Goal: Transaction & Acquisition: Purchase product/service

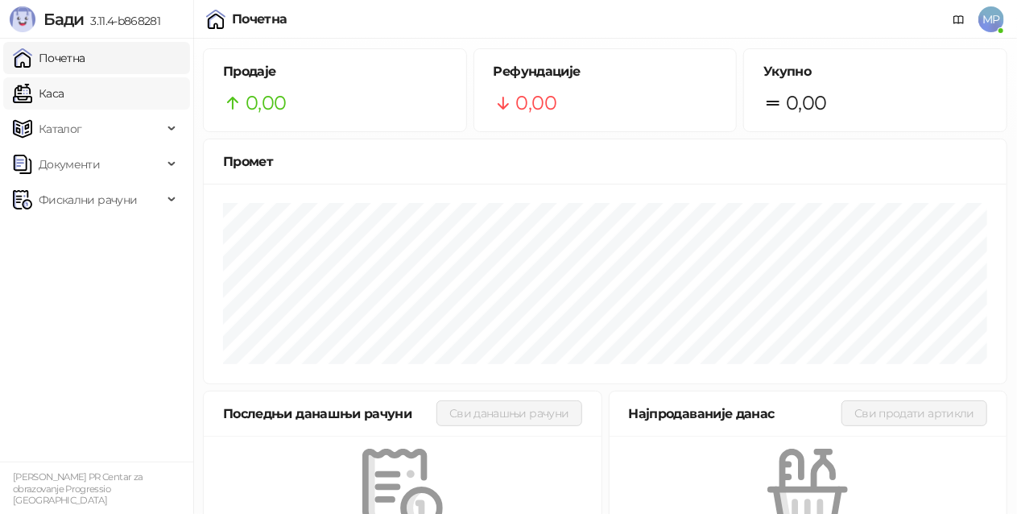
click at [64, 92] on link "Каса" at bounding box center [38, 93] width 51 height 32
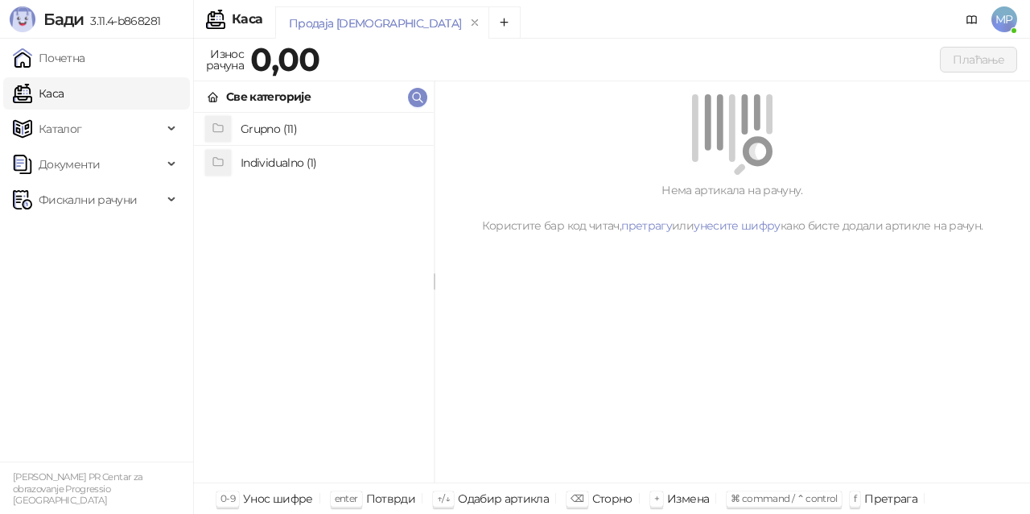
click at [328, 169] on h4 "Individualno (1)" at bounding box center [331, 163] width 180 height 26
click at [235, 125] on div "I IPRU" at bounding box center [314, 130] width 214 height 26
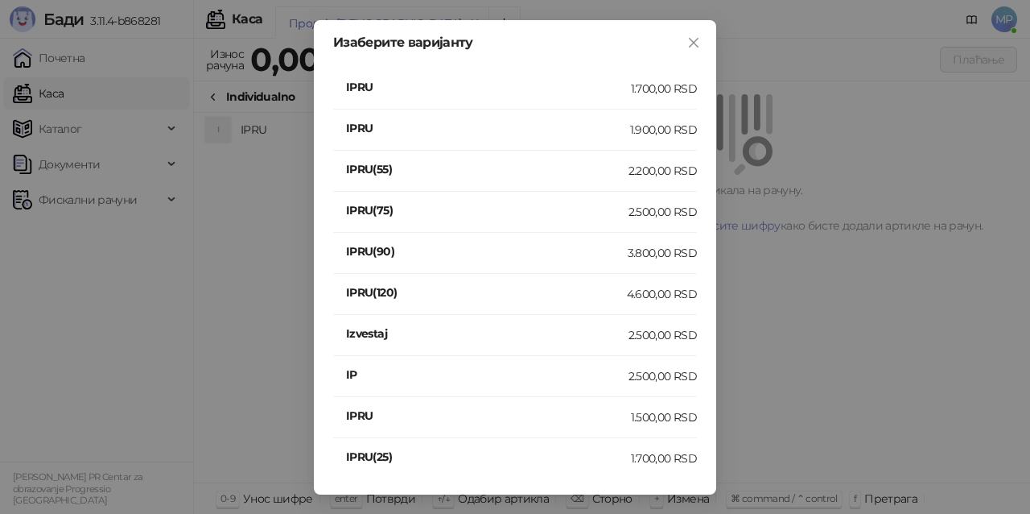
click at [659, 377] on div "2.500,00 RSD" at bounding box center [663, 376] width 68 height 18
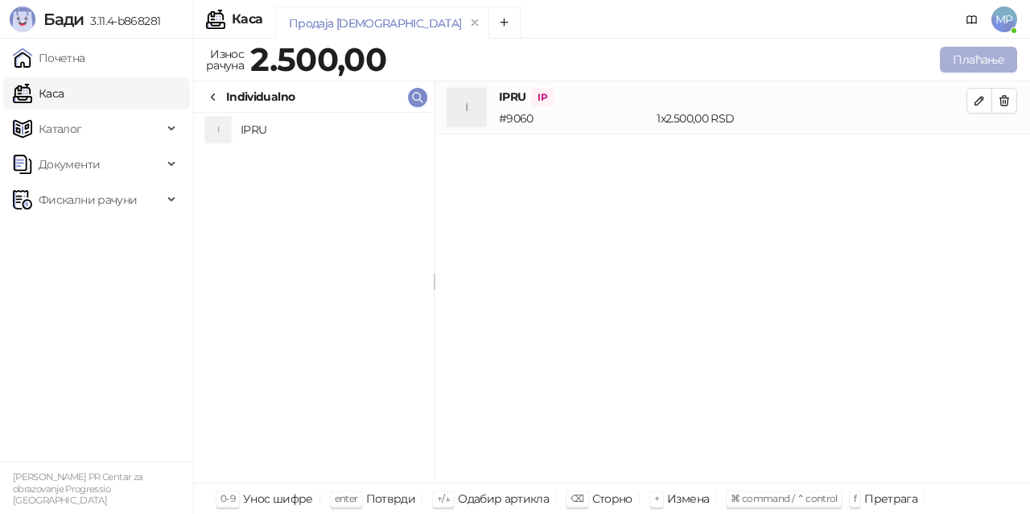
click at [990, 58] on button "Плаћање" at bounding box center [978, 60] width 77 height 26
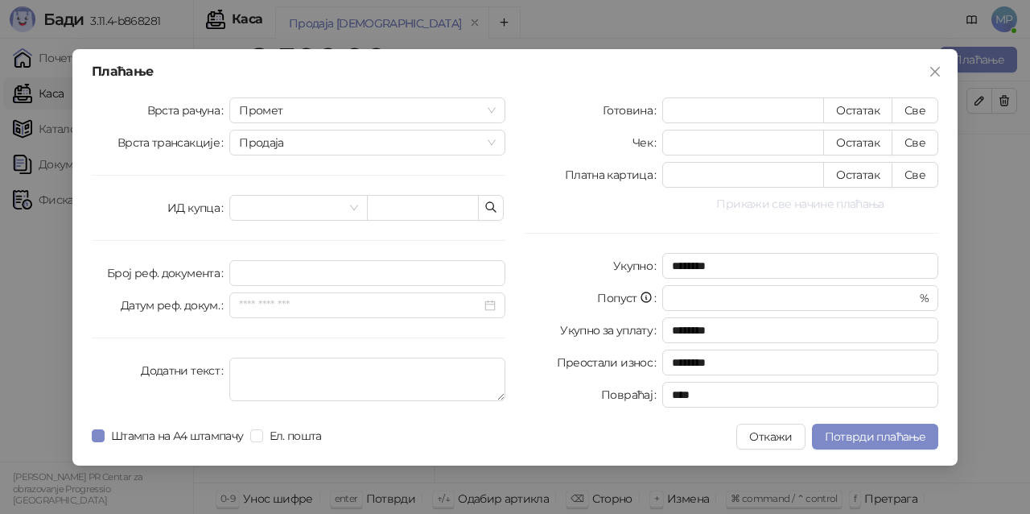
click at [838, 203] on button "Прикажи све начине плаћања" at bounding box center [801, 203] width 276 height 19
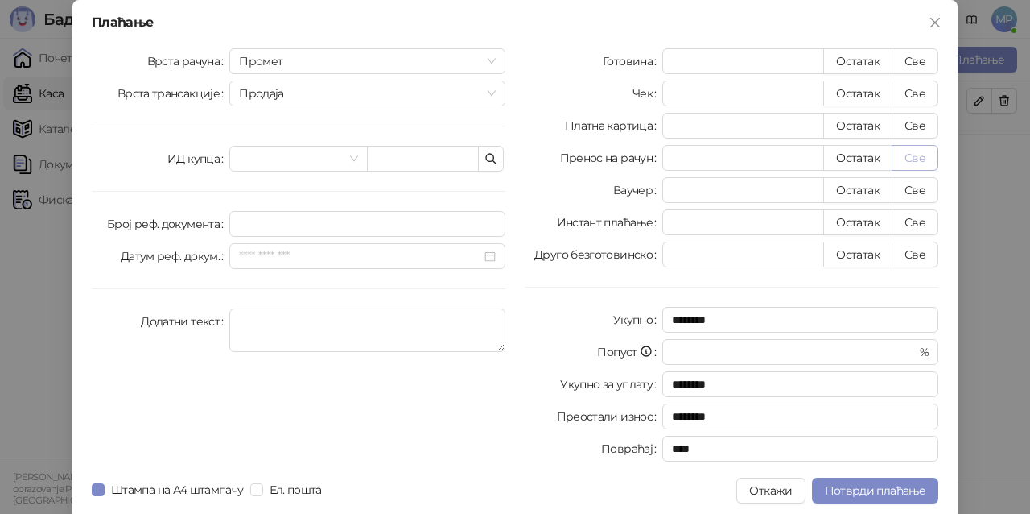
click at [905, 151] on button "Све" at bounding box center [915, 158] width 47 height 26
type input "****"
click at [875, 486] on span "Потврди плаћање" at bounding box center [875, 490] width 101 height 14
